Goal: Transaction & Acquisition: Obtain resource

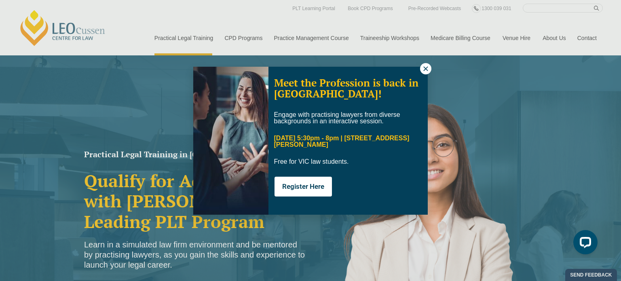
click at [425, 69] on icon at bounding box center [425, 68] width 4 height 4
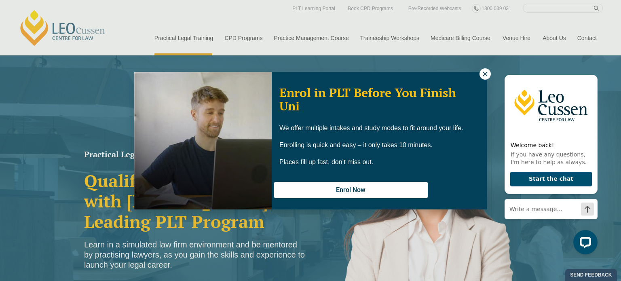
click at [486, 72] on icon at bounding box center [484, 73] width 7 height 7
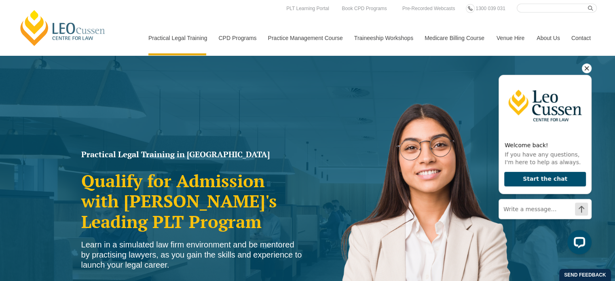
click at [586, 70] on icon "Hide greeting" at bounding box center [587, 68] width 10 height 10
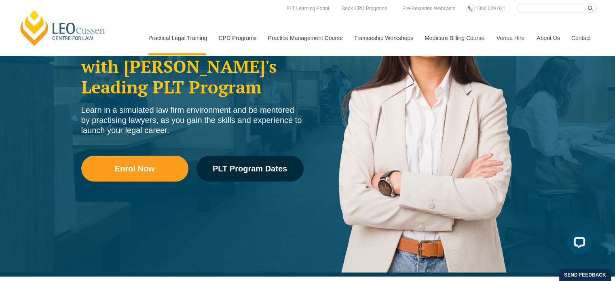
scroll to position [81, 0]
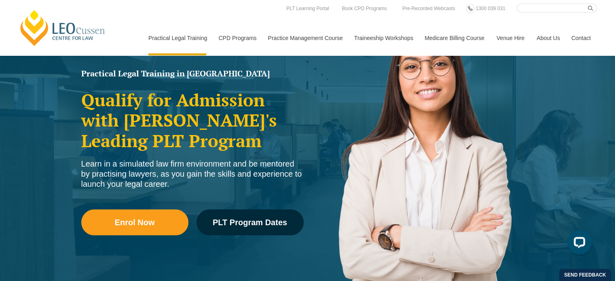
click at [80, 33] on link "Leo Cussen Centre for Law" at bounding box center [62, 28] width 89 height 38
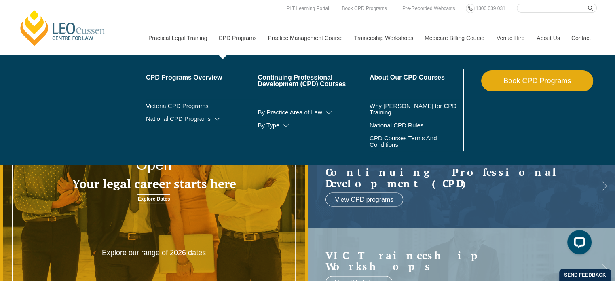
click at [238, 38] on link "CPD Programs" at bounding box center [236, 38] width 49 height 35
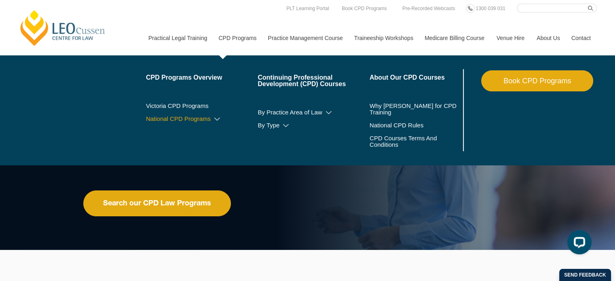
click at [215, 118] on icon at bounding box center [217, 119] width 8 height 6
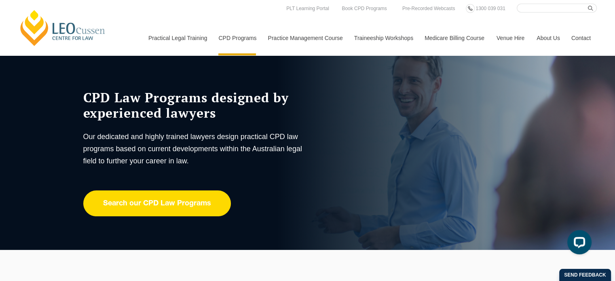
click at [183, 202] on link "Search our CPD Law Programs" at bounding box center [157, 203] width 148 height 26
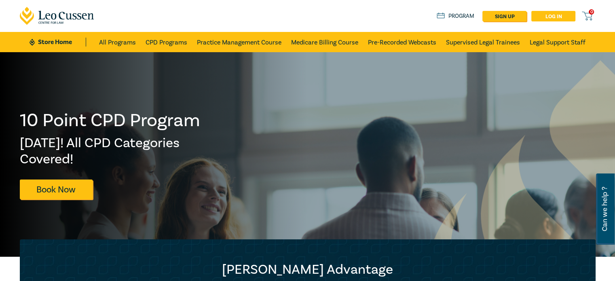
click at [557, 15] on link "Log in" at bounding box center [553, 16] width 44 height 11
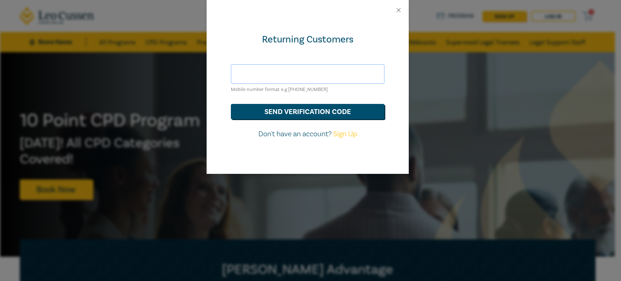
click at [259, 74] on input "text" at bounding box center [308, 73] width 154 height 19
type input "brunod.pezzimenti@gmail.com"
click at [309, 112] on button "send verification code" at bounding box center [308, 111] width 154 height 15
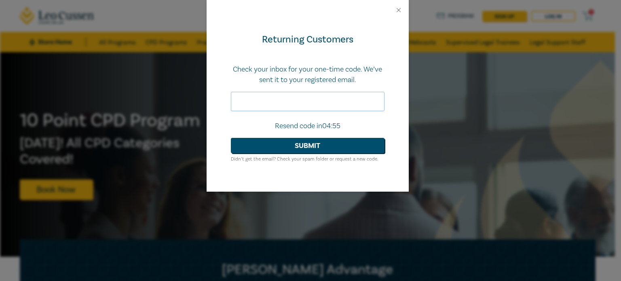
click at [252, 101] on input "text" at bounding box center [308, 101] width 154 height 19
type input "166986"
click at [319, 150] on button "Submit" at bounding box center [308, 145] width 154 height 15
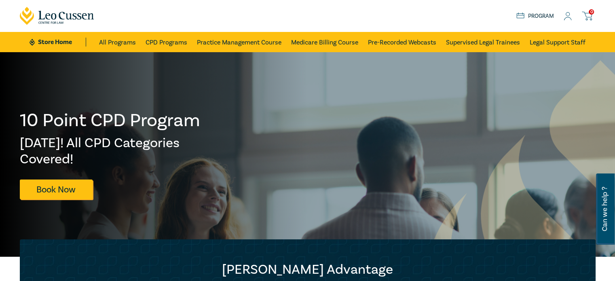
click at [568, 19] on icon at bounding box center [568, 16] width 8 height 8
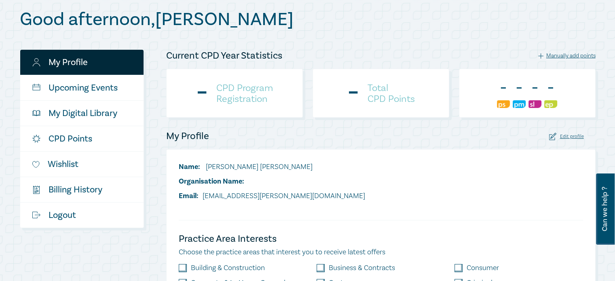
scroll to position [89, 0]
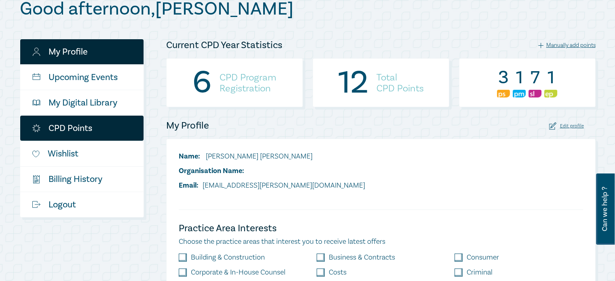
click at [89, 129] on link "CPD Points" at bounding box center [81, 128] width 123 height 25
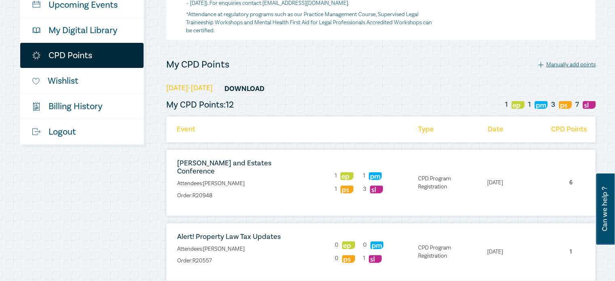
scroll to position [122, 0]
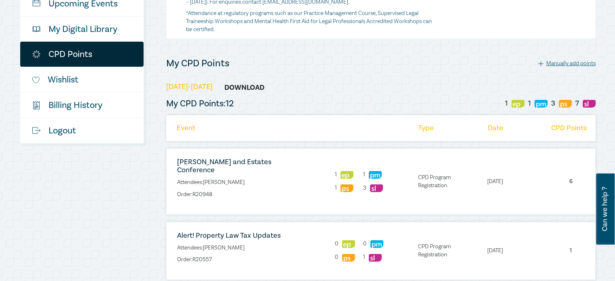
click at [241, 89] on link "Download" at bounding box center [244, 87] width 61 height 15
